Goal: Task Accomplishment & Management: Use online tool/utility

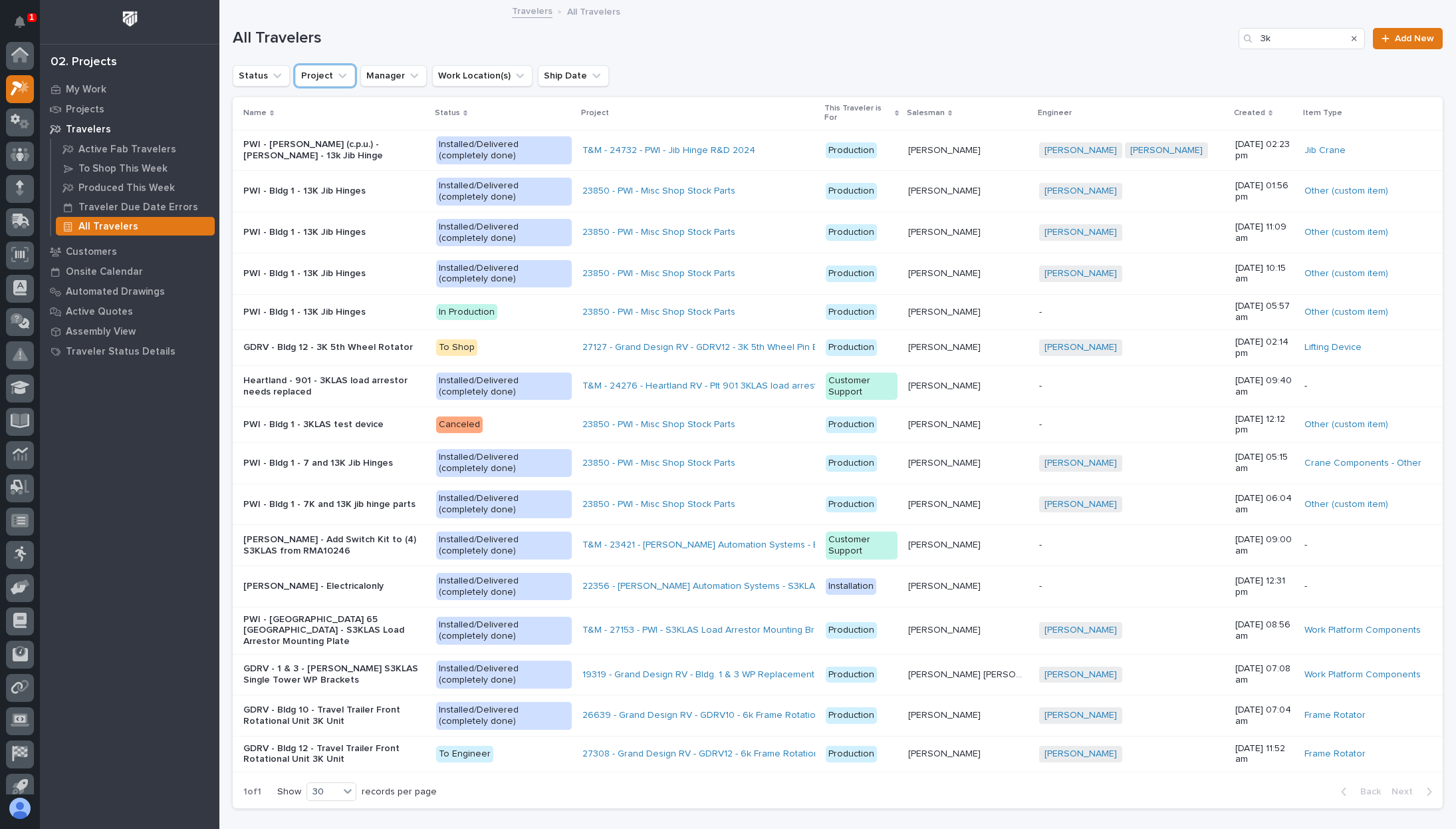
scroll to position [33, 0]
click at [93, 127] on p "Travelers" at bounding box center [88, 129] width 45 height 12
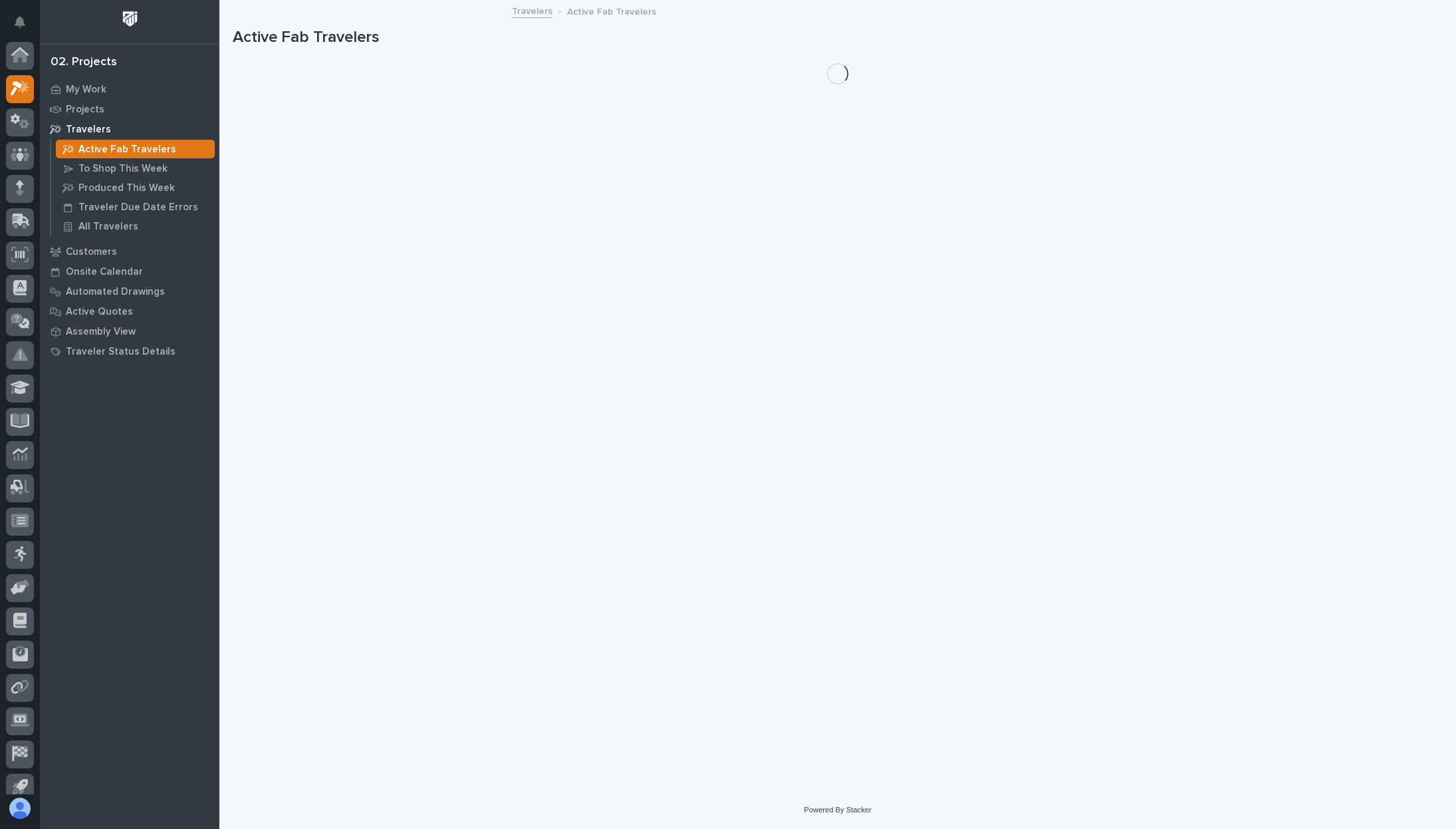
scroll to position [33, 0]
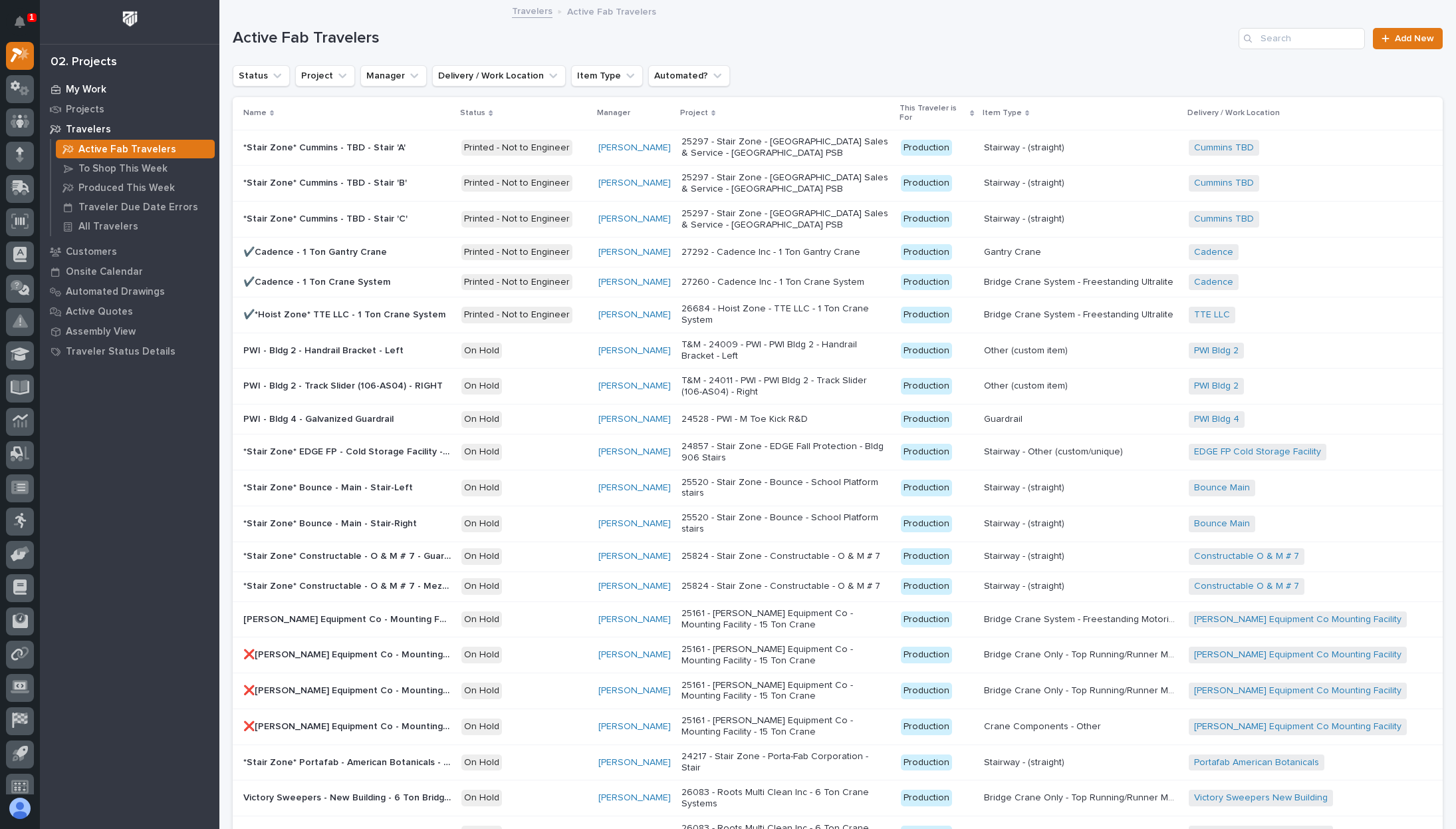
click at [89, 85] on p "My Work" at bounding box center [86, 89] width 41 height 12
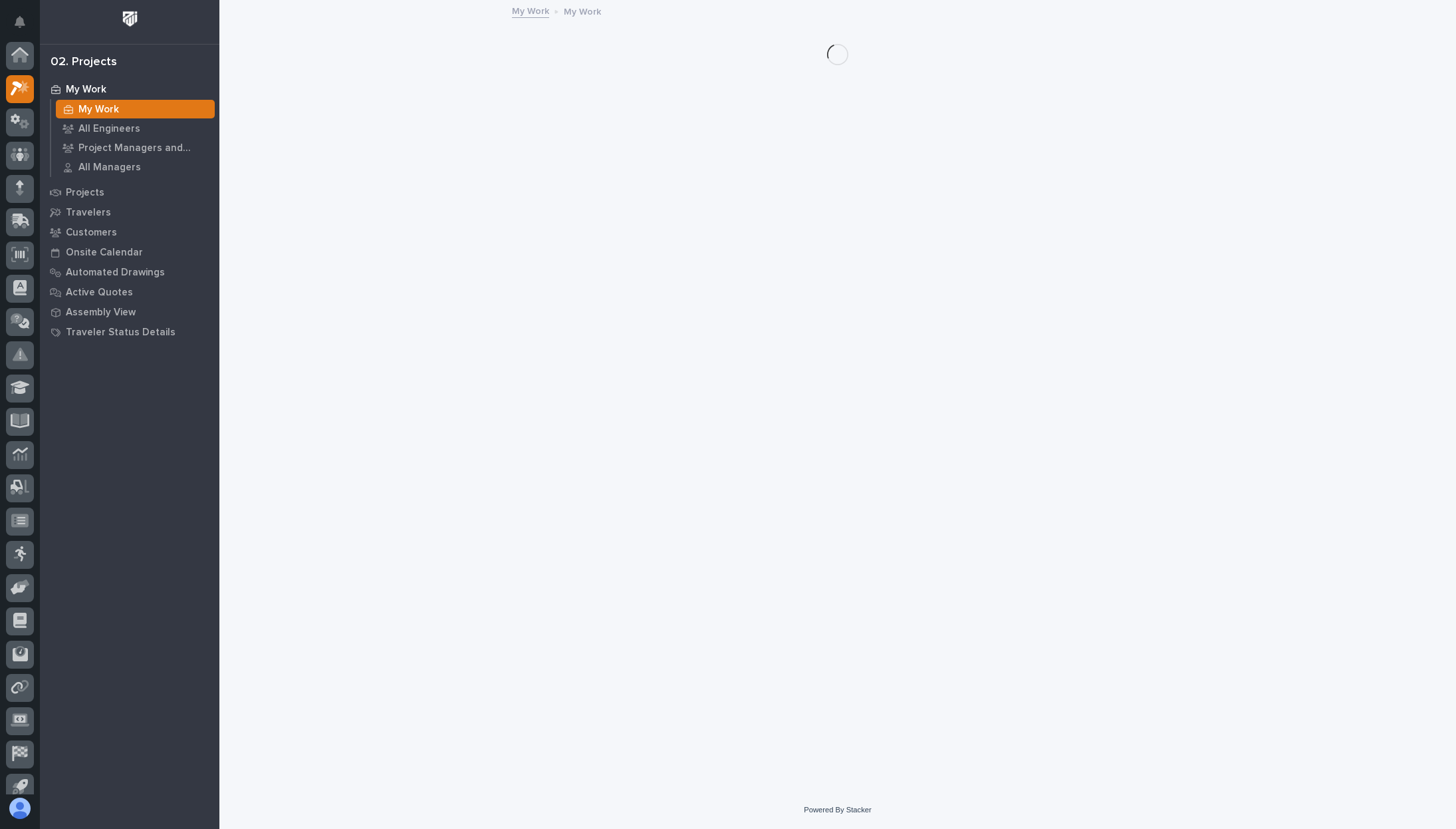
scroll to position [33, 0]
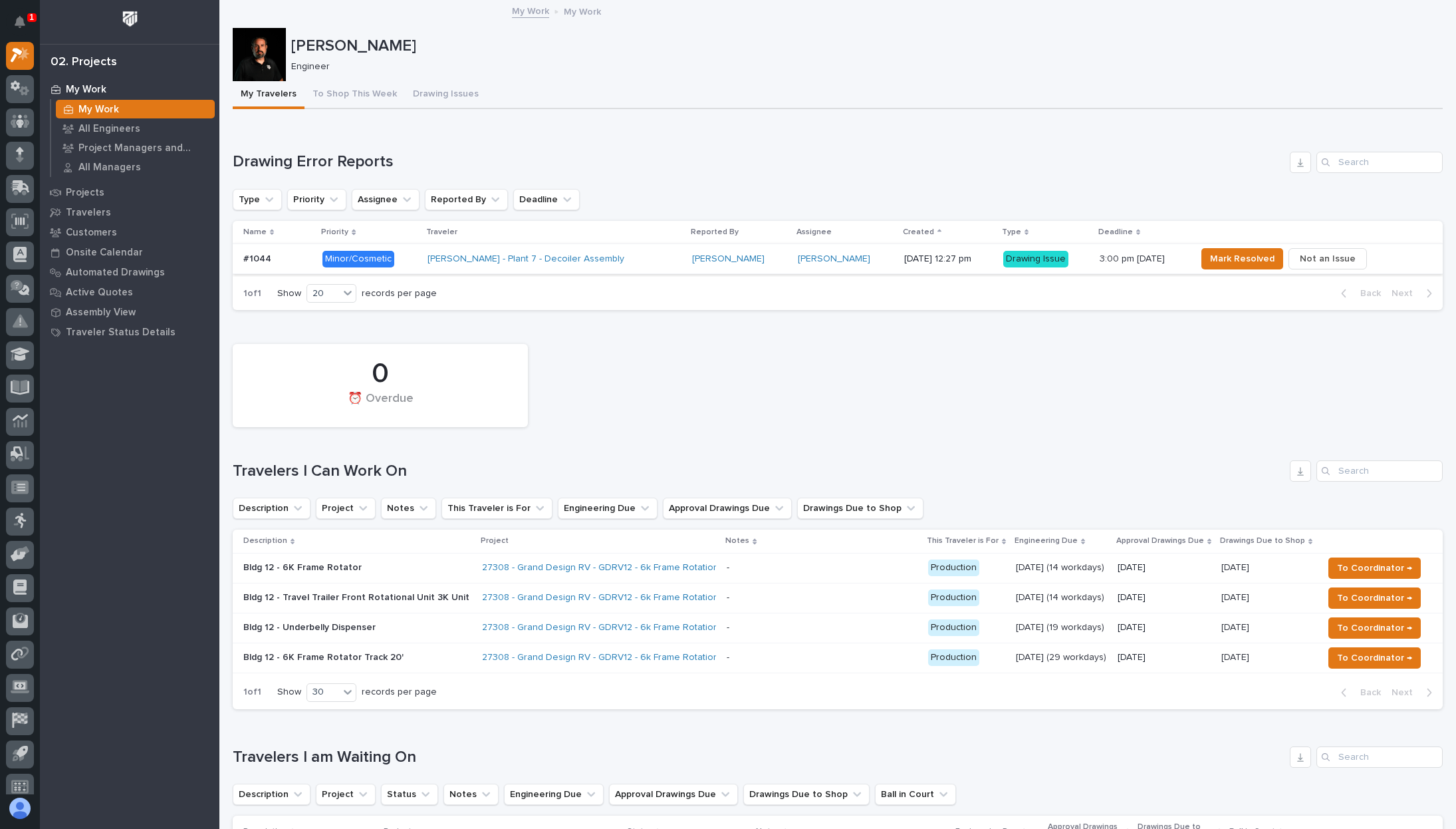
click at [1327, 265] on span "Not an Issue" at bounding box center [1328, 259] width 56 height 16
click at [1341, 256] on span "Not an Issue" at bounding box center [1328, 259] width 56 height 16
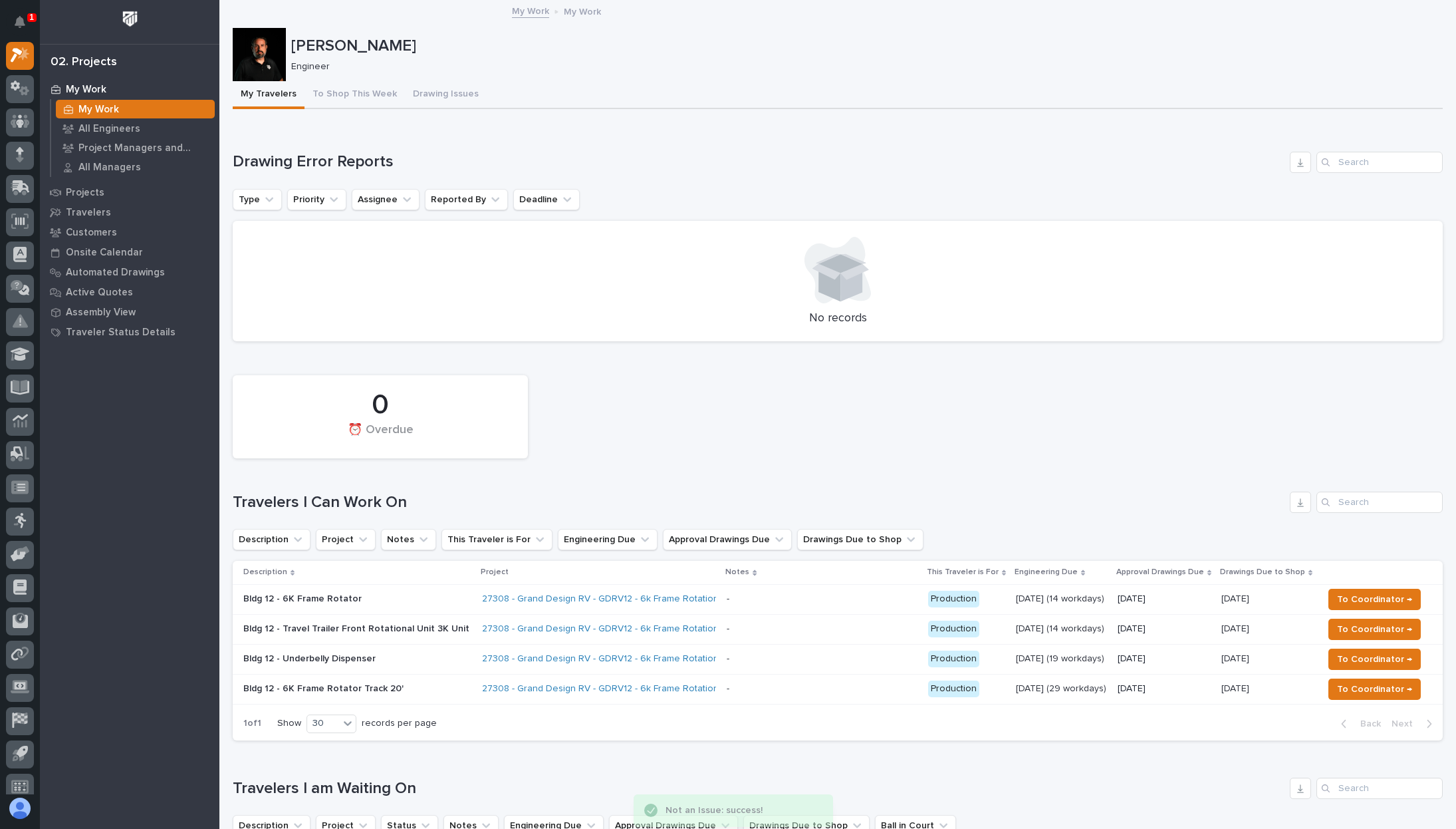
click at [1341, 256] on div at bounding box center [838, 270] width 1178 height 66
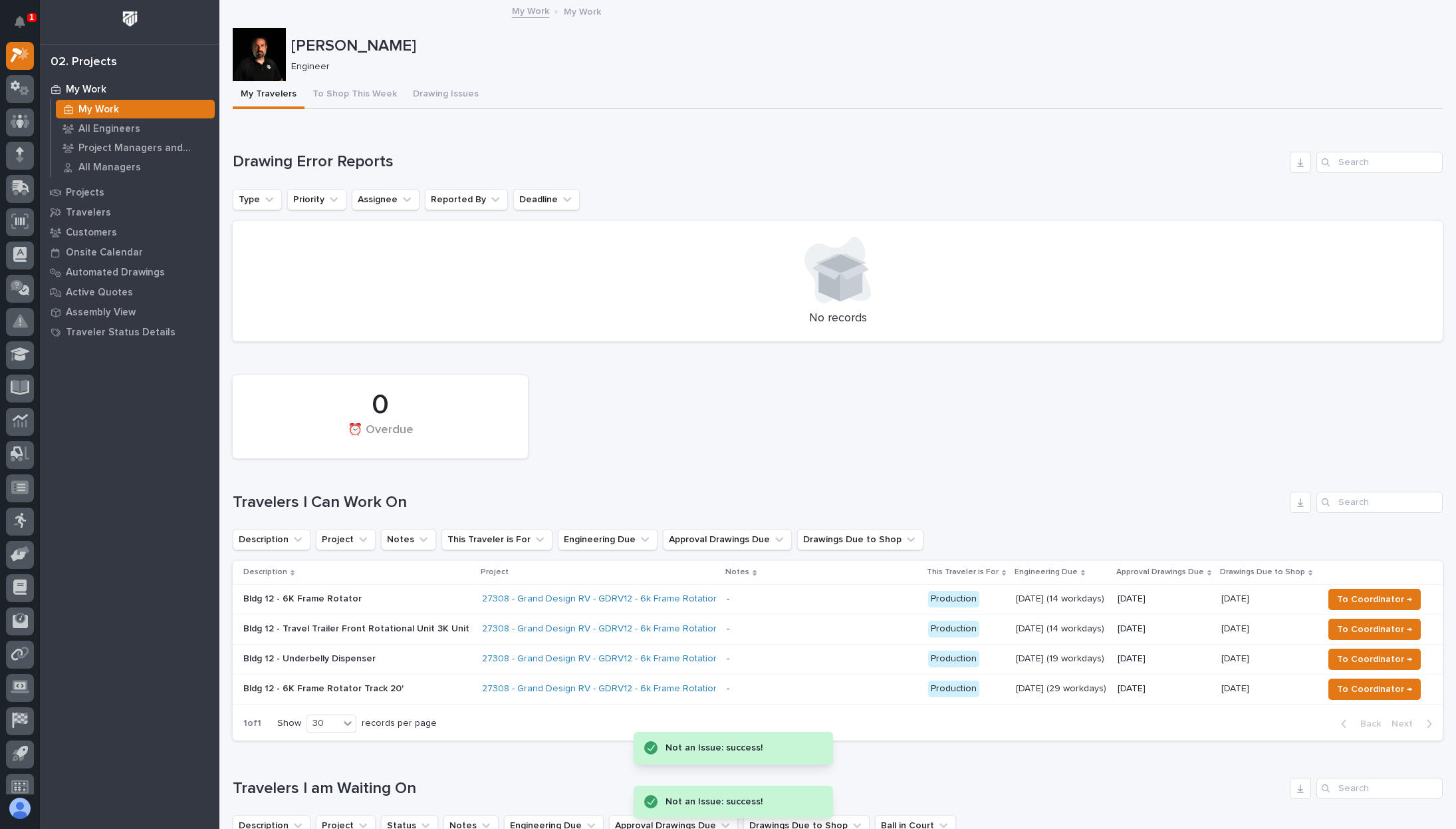
click at [970, 417] on div "0 ⏰ Overdue" at bounding box center [838, 417] width 1223 height 97
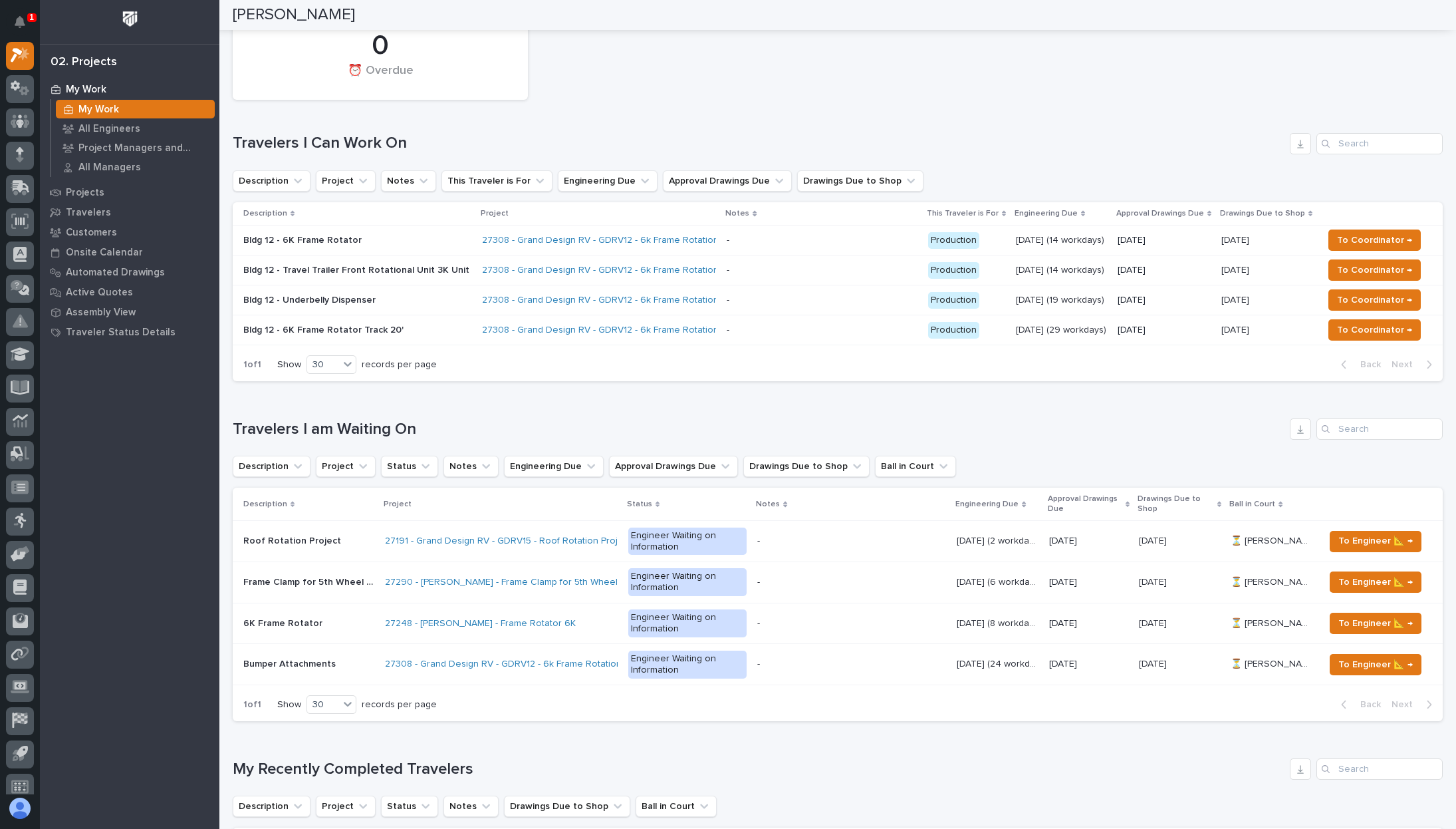
scroll to position [132, 0]
click at [1358, 615] on span "To Engineer 📐 →" at bounding box center [1375, 624] width 75 height 16
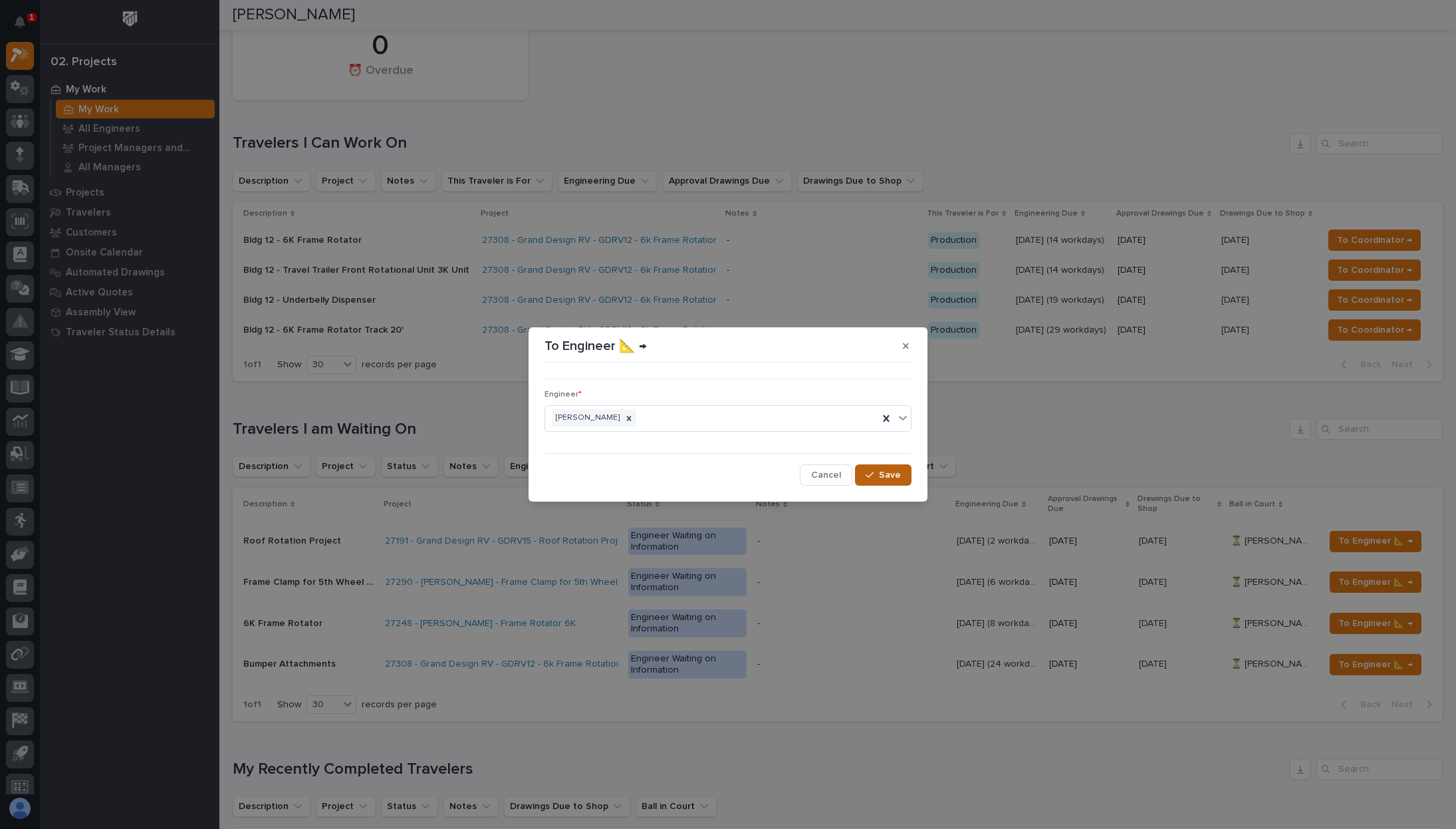
click at [872, 468] on button "Save" at bounding box center [883, 474] width 57 height 21
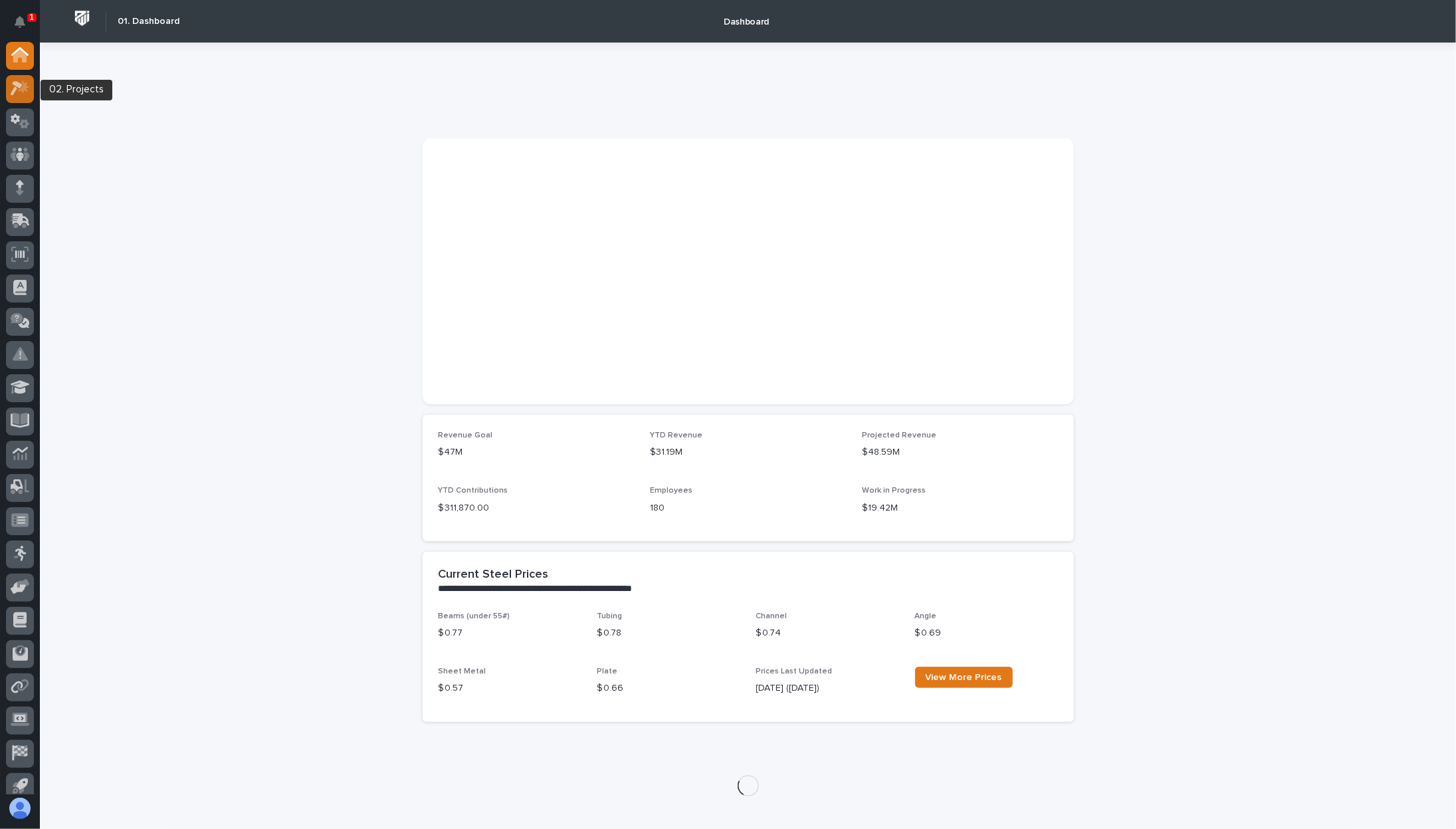
click at [30, 84] on icon at bounding box center [20, 88] width 19 height 16
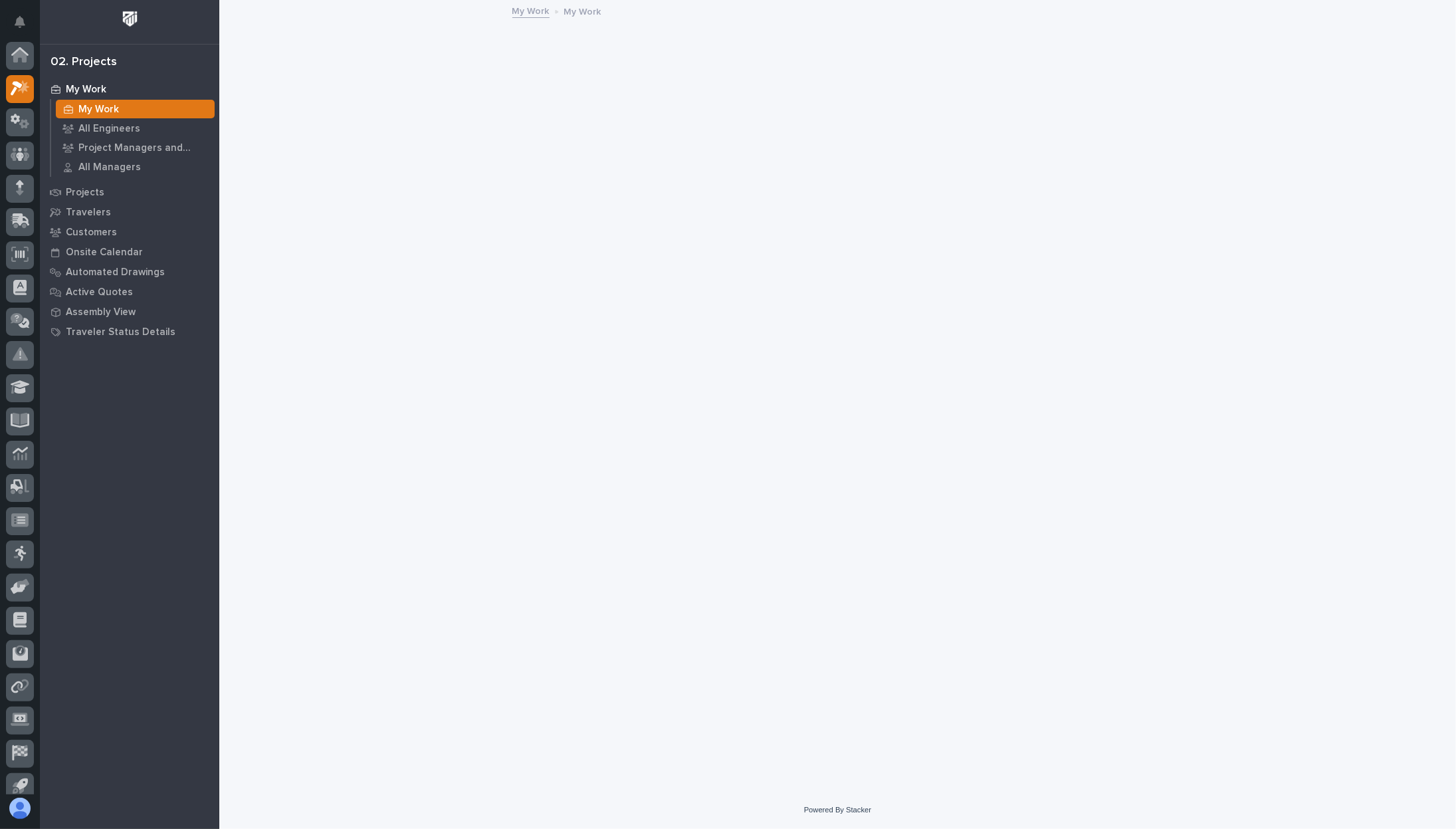
scroll to position [33, 0]
